Goal: Contribute content: Add original content to the website for others to see

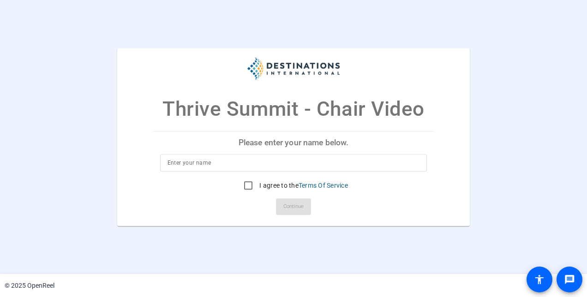
click at [214, 162] on input at bounding box center [294, 162] width 253 height 11
drag, startPoint x: 191, startPoint y: 162, endPoint x: 175, endPoint y: 160, distance: 16.3
click at [175, 160] on input "Roz [PERSON_NAME]" at bounding box center [294, 162] width 253 height 11
type input "[PERSON_NAME]"
click at [249, 188] on input "I agree to the Terms Of Service" at bounding box center [248, 185] width 18 height 18
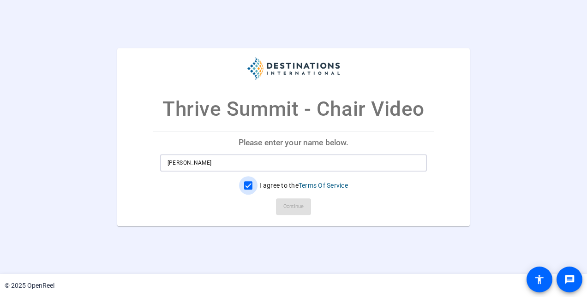
checkbox input "true"
click at [290, 208] on span "Continue" at bounding box center [294, 207] width 20 height 14
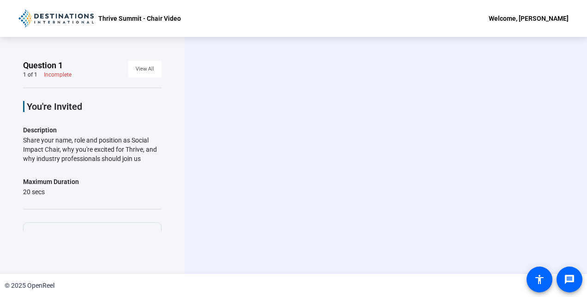
click at [586, 188] on div "Start Recording person Hide Overlay flip Flip Camera question_mark Question Cam…" at bounding box center [386, 155] width 403 height 237
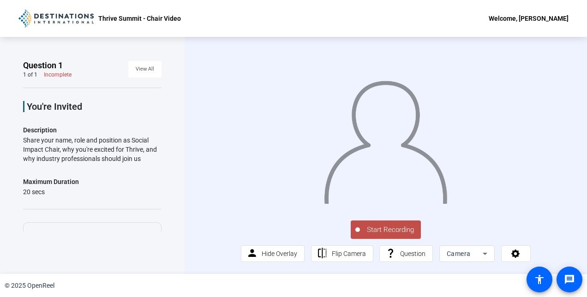
click at [364, 231] on span "Start Recording" at bounding box center [390, 230] width 61 height 11
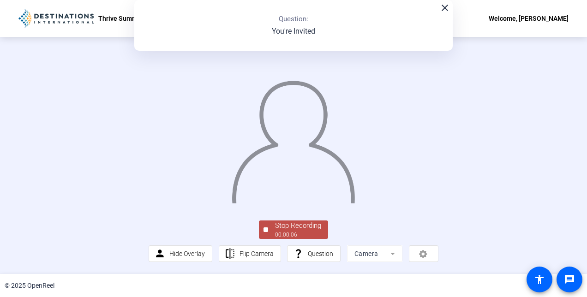
click at [291, 232] on div "00:00:06" at bounding box center [298, 235] width 46 height 8
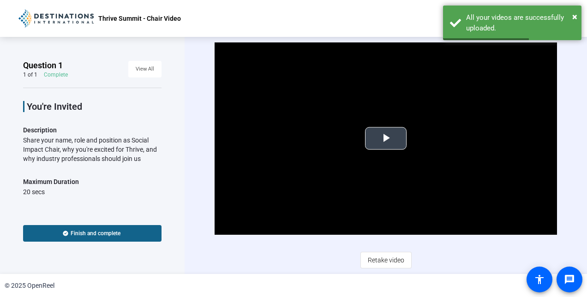
click at [386, 139] on span "Video Player" at bounding box center [386, 139] width 0 height 0
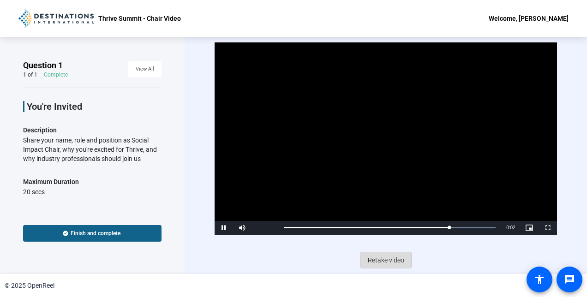
click at [390, 260] on span "Retake video" at bounding box center [386, 261] width 36 height 18
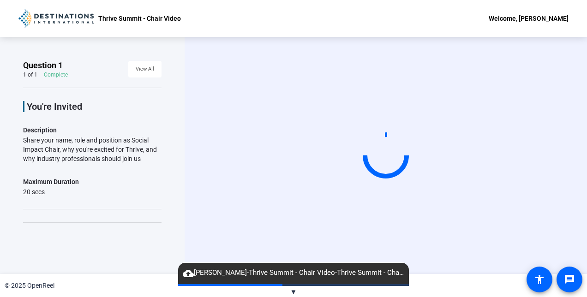
click at [366, 42] on div "Start Recording" at bounding box center [386, 155] width 403 height 237
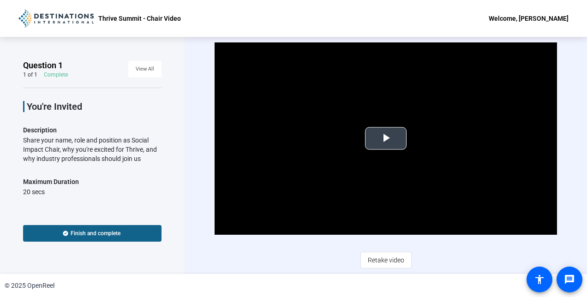
click at [386, 139] on span "Video Player" at bounding box center [386, 139] width 0 height 0
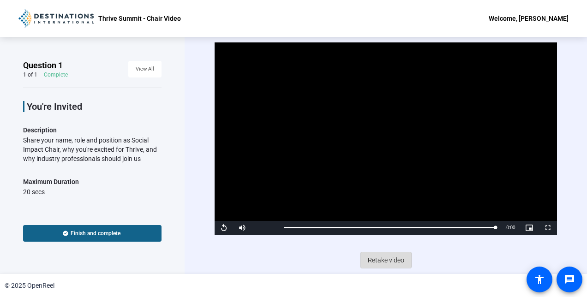
click at [397, 262] on span "Retake video" at bounding box center [386, 261] width 36 height 18
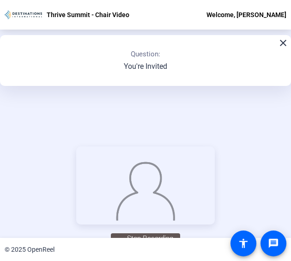
scroll to position [92, 0]
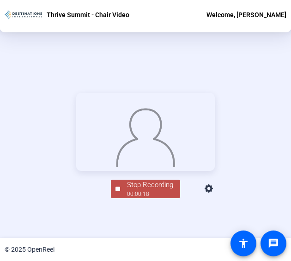
click at [151, 190] on div "Stop Recording" at bounding box center [150, 185] width 46 height 11
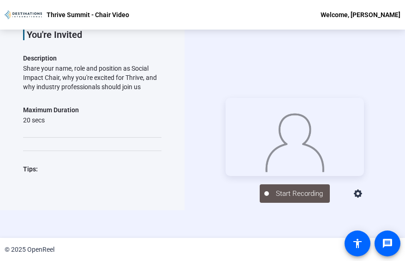
scroll to position [44, 0]
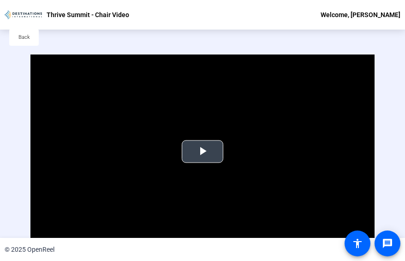
click at [203, 151] on span "Video Player" at bounding box center [203, 151] width 0 height 0
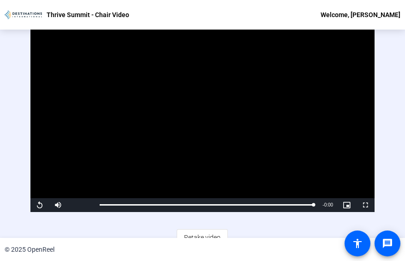
scroll to position [0, 0]
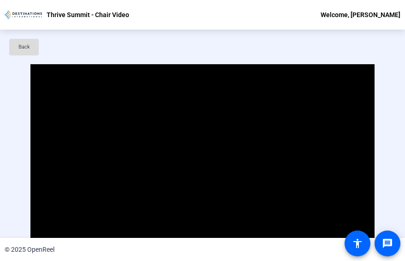
click at [22, 44] on span "Back" at bounding box center [24, 47] width 12 height 14
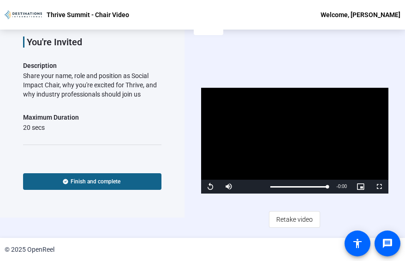
scroll to position [44, 0]
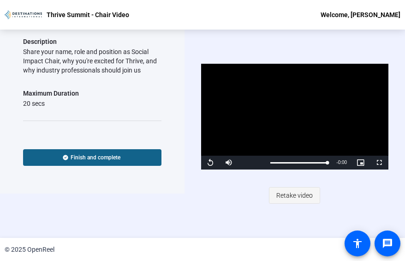
click at [297, 194] on span "Retake video" at bounding box center [295, 196] width 36 height 18
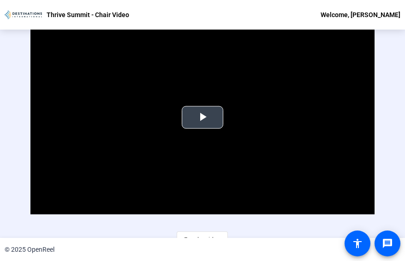
scroll to position [46, 0]
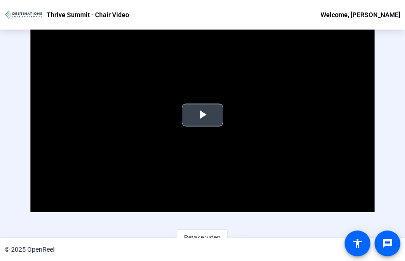
click at [203, 115] on span "Video Player" at bounding box center [203, 115] width 0 height 0
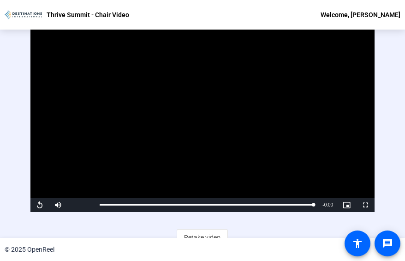
scroll to position [0, 0]
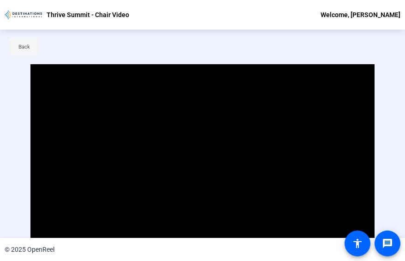
click at [26, 50] on span "Back" at bounding box center [24, 47] width 12 height 14
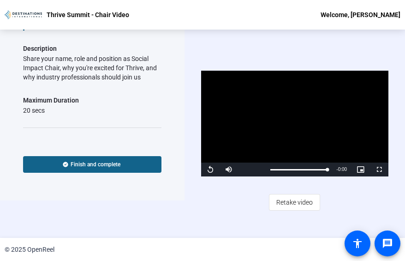
scroll to position [44, 0]
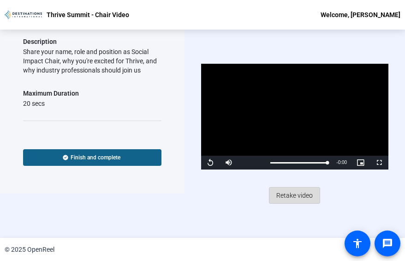
click at [308, 193] on span "Retake video" at bounding box center [295, 196] width 36 height 18
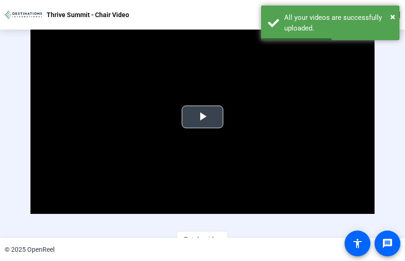
click at [203, 117] on span "Video Player" at bounding box center [203, 117] width 0 height 0
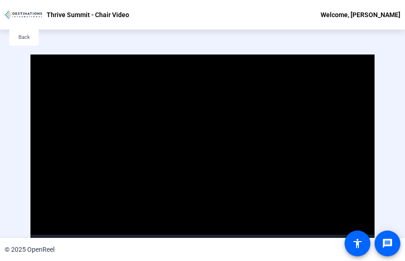
scroll to position [56, 0]
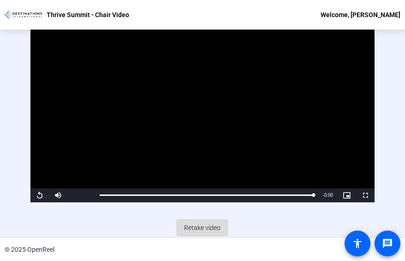
click at [202, 228] on span "Retake video" at bounding box center [202, 228] width 36 height 18
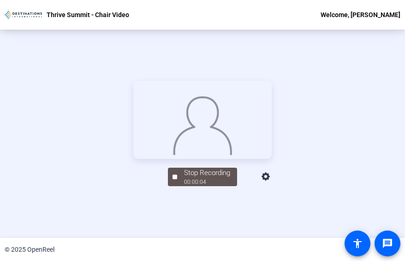
scroll to position [109, 0]
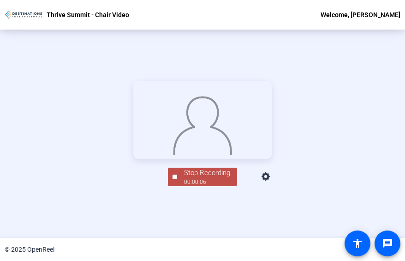
click at [210, 186] on div "00:00:06" at bounding box center [207, 182] width 46 height 8
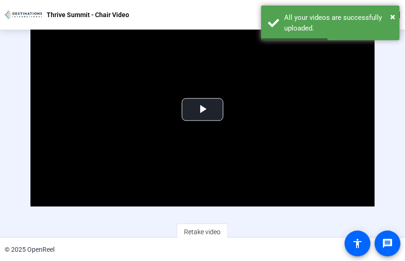
scroll to position [56, 0]
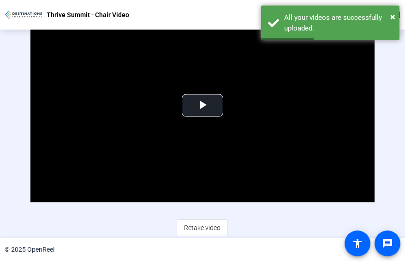
click at [199, 230] on span "Retake video" at bounding box center [202, 228] width 36 height 18
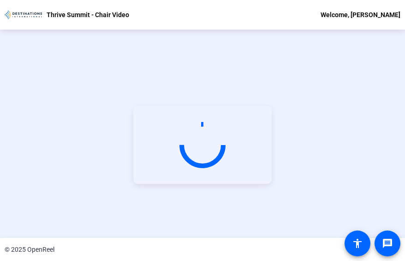
scroll to position [44, 0]
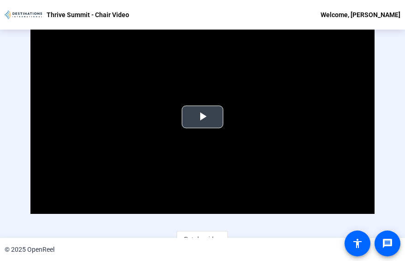
click at [203, 117] on span "Video Player" at bounding box center [203, 117] width 0 height 0
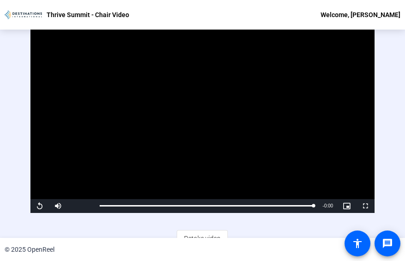
scroll to position [56, 0]
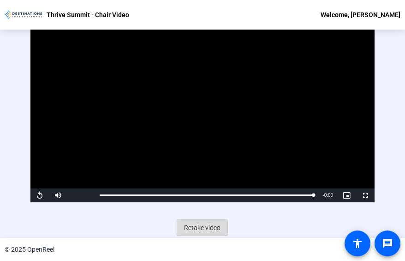
click at [206, 230] on span "Retake video" at bounding box center [202, 228] width 36 height 18
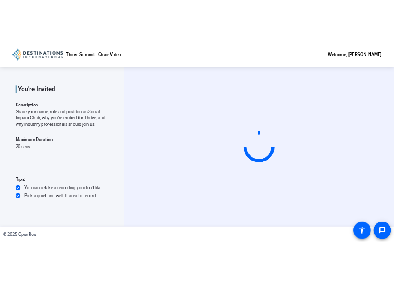
scroll to position [0, 0]
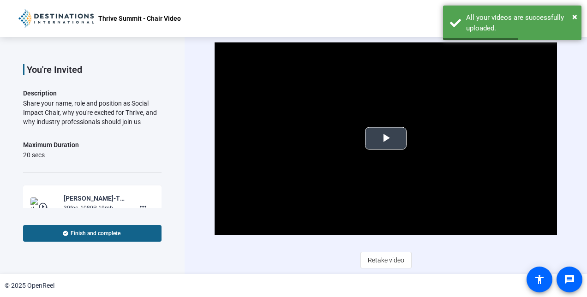
click at [386, 139] on span "Video Player" at bounding box center [386, 139] width 0 height 0
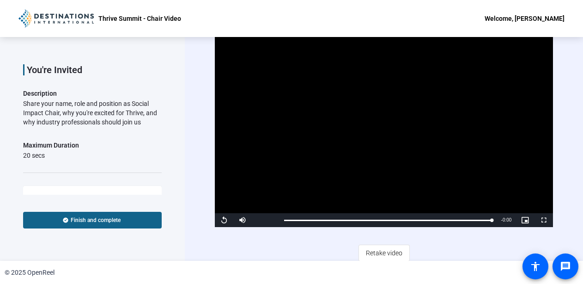
click at [0, 60] on html "Accessibility Screen-Reader Guide, Feedback, and Issue Reporting | New window T…" at bounding box center [291, 142] width 583 height 284
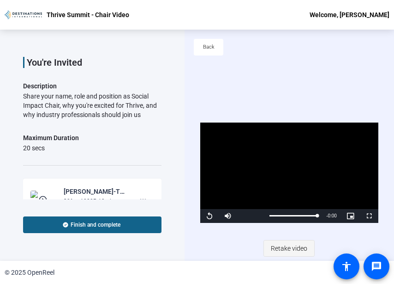
click at [289, 245] on span "Retake video" at bounding box center [289, 248] width 36 height 18
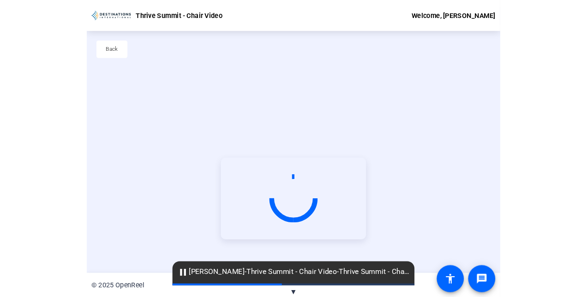
scroll to position [44, 0]
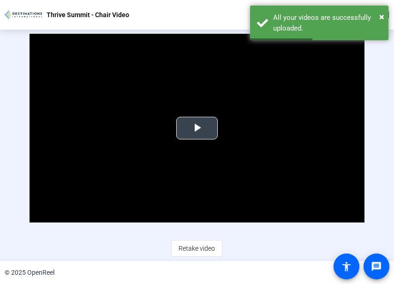
drag, startPoint x: 202, startPoint y: 129, endPoint x: 189, endPoint y: 122, distance: 14.7
click at [197, 128] on span "Video Player" at bounding box center [197, 128] width 0 height 0
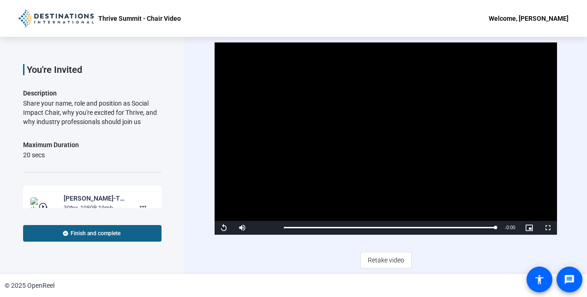
scroll to position [0, 0]
click at [227, 228] on span "Video Player" at bounding box center [224, 228] width 18 height 0
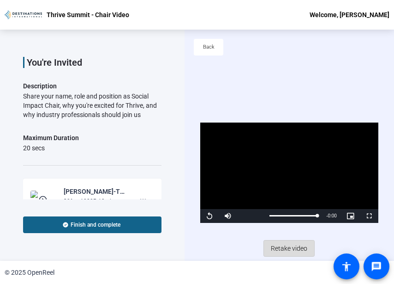
click at [280, 250] on span "Retake video" at bounding box center [289, 248] width 36 height 18
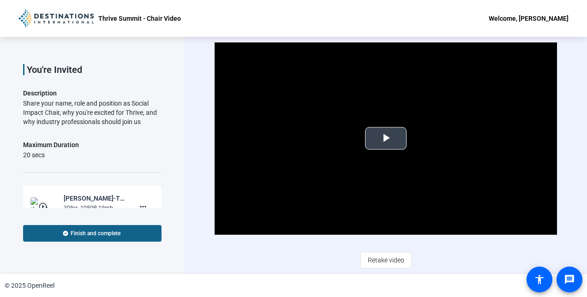
click at [386, 139] on span "Video Player" at bounding box center [386, 139] width 0 height 0
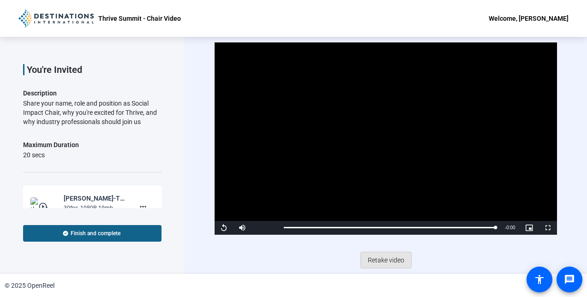
click at [384, 260] on span "Retake video" at bounding box center [386, 261] width 36 height 18
